Goal: Obtain resource: Download file/media

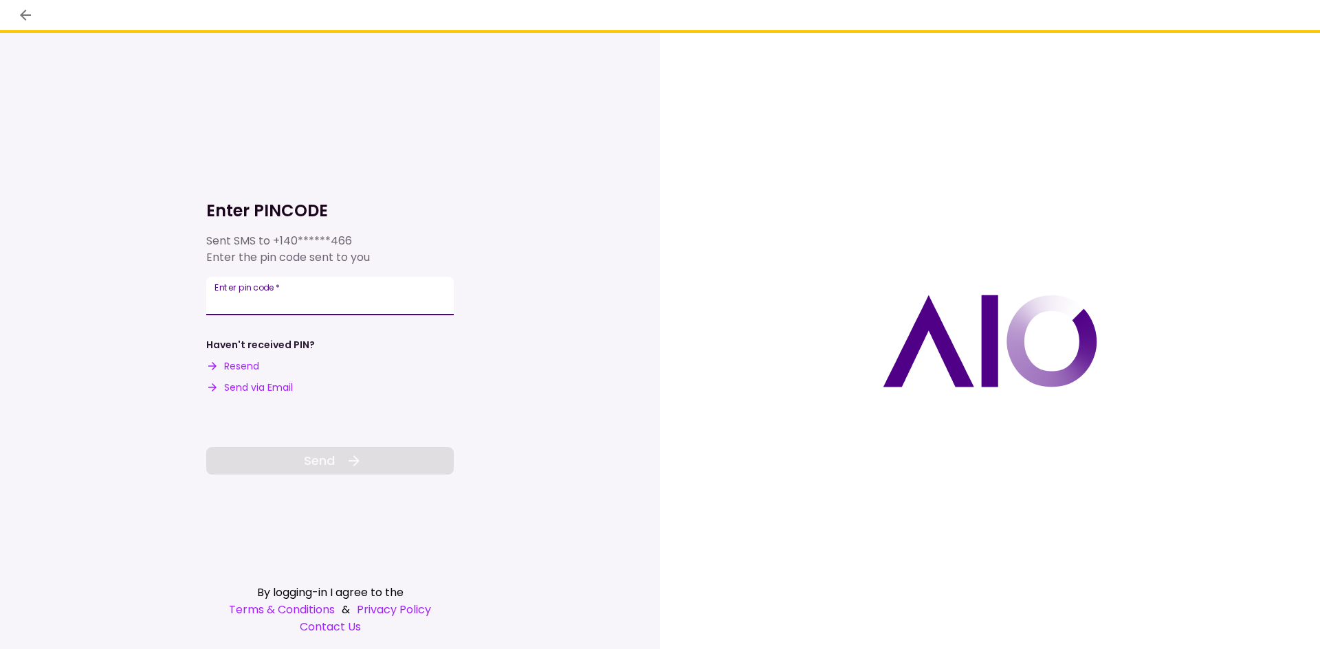
click at [265, 296] on input "Enter pin code   *" at bounding box center [329, 296] width 247 height 38
click at [282, 292] on label "Enter pin code   *" at bounding box center [257, 298] width 87 height 16
click at [282, 292] on input "Enter pin code   *" at bounding box center [329, 298] width 247 height 38
click at [244, 368] on button "Resend" at bounding box center [232, 366] width 53 height 14
click at [252, 293] on div "Enter pin code   *" at bounding box center [329, 296] width 247 height 38
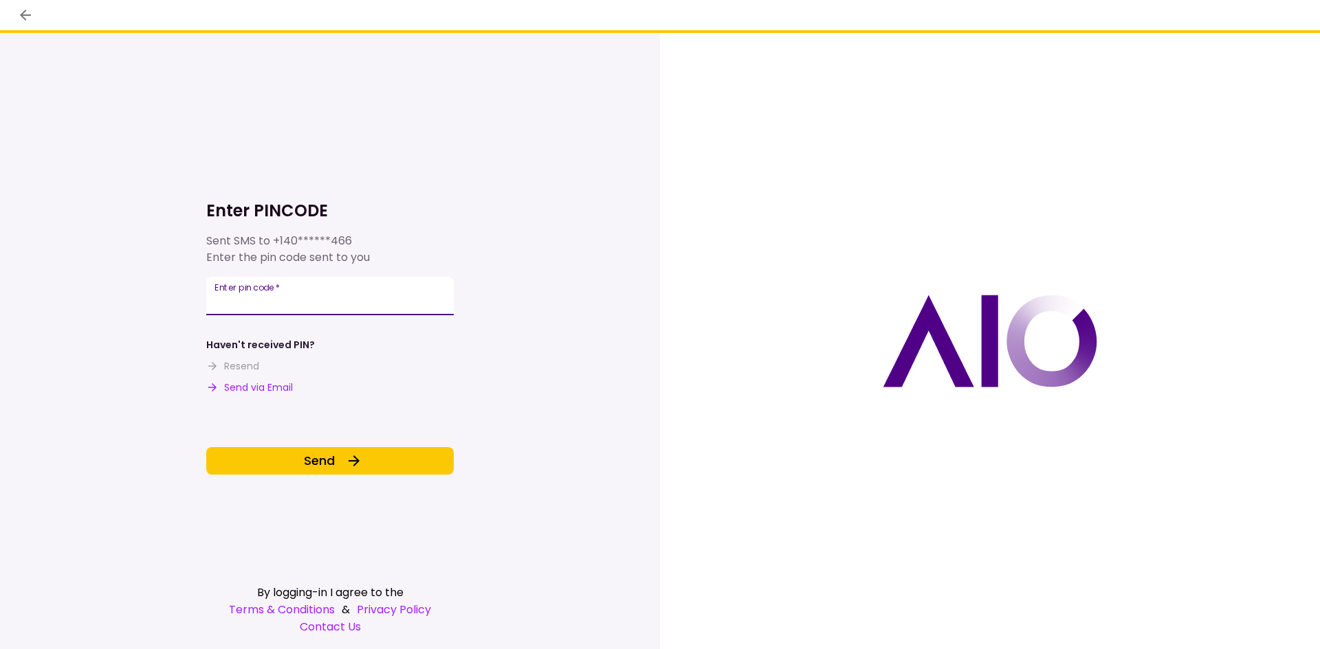
type input "******"
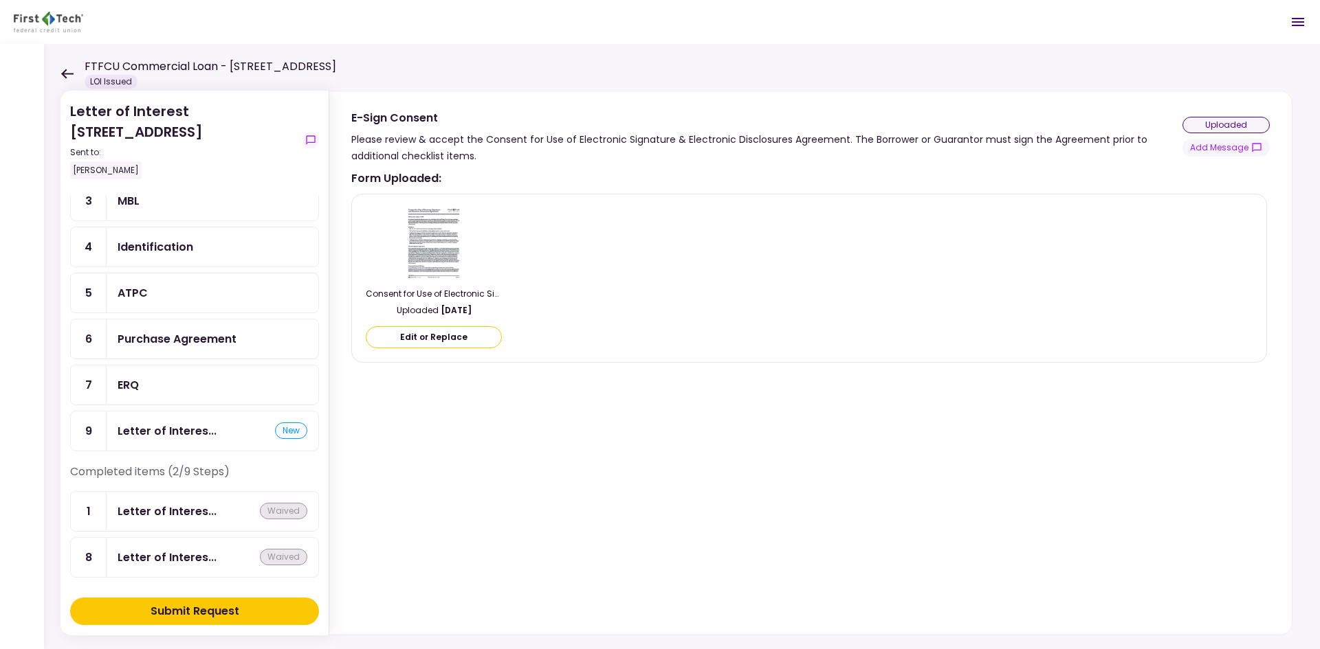
scroll to position [89, 0]
click at [160, 433] on div "Letter of Interes..." at bounding box center [167, 430] width 99 height 17
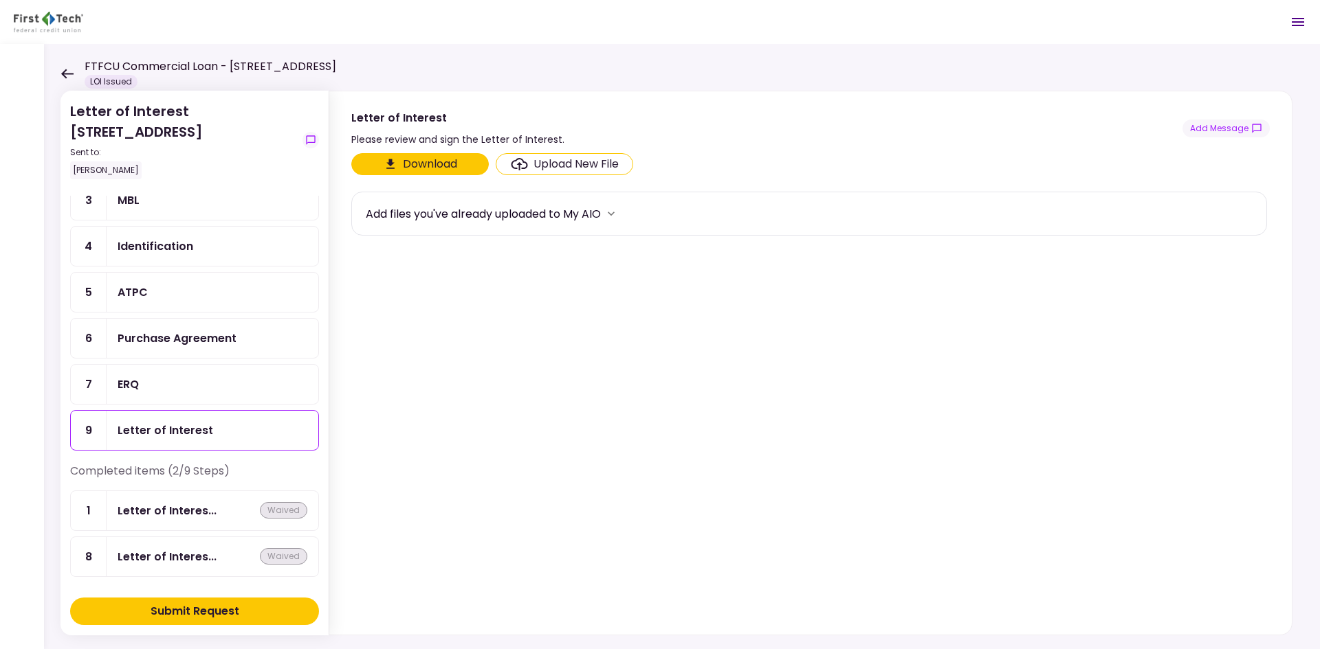
click at [444, 164] on button "Download" at bounding box center [419, 164] width 137 height 22
